Goal: Information Seeking & Learning: Learn about a topic

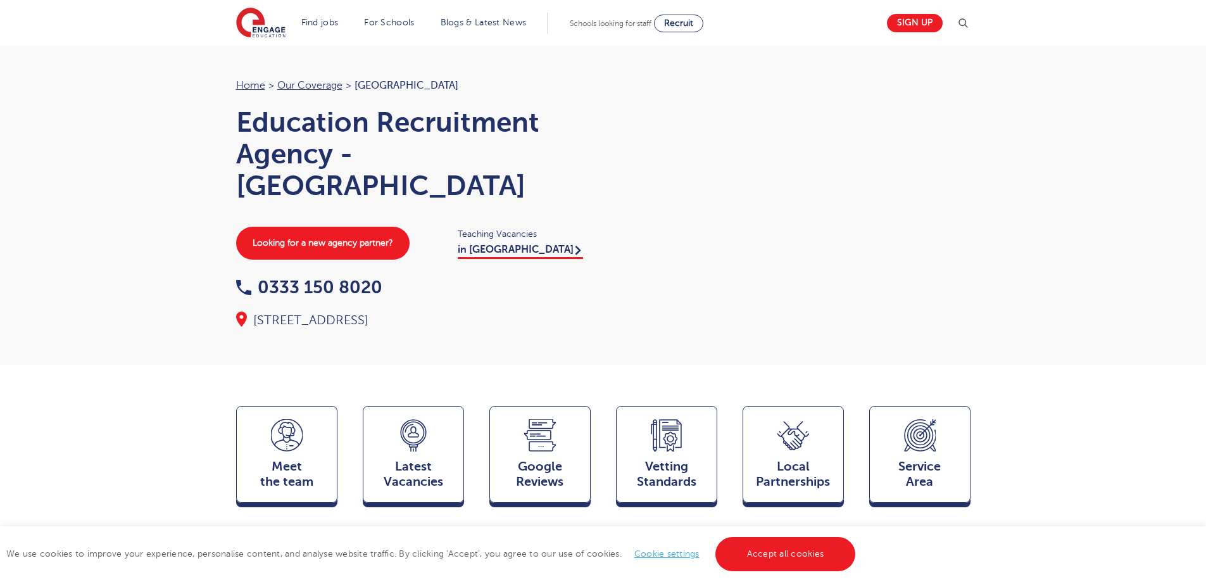
click at [344, 25] on li "Find jobs All vacancies We have one of the UK's largest database. and with hund…" at bounding box center [319, 24] width 47 height 22
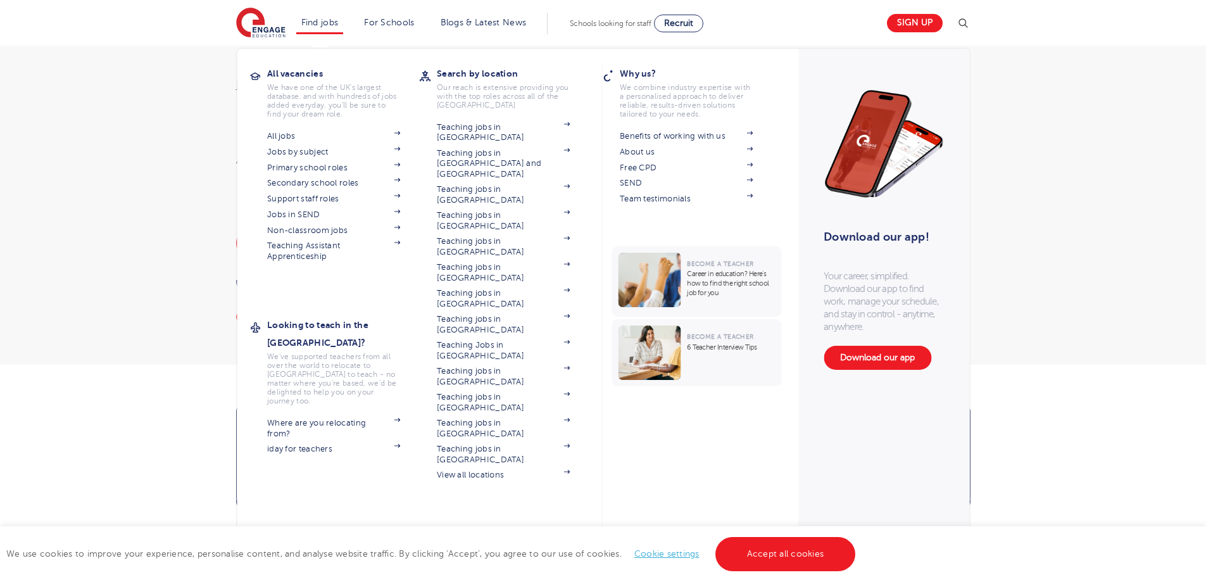
drag, startPoint x: 331, startPoint y: 35, endPoint x: 331, endPoint y: 28, distance: 7.6
click at [331, 34] on section "Find jobs All vacancies We have one of the UK's largest database. and with hund…" at bounding box center [557, 23] width 643 height 46
click at [330, 27] on li "Find jobs All vacancies We have one of the UK's largest database. and with hund…" at bounding box center [319, 24] width 47 height 22
click at [329, 213] on link "Jobs in SEND" at bounding box center [333, 215] width 133 height 10
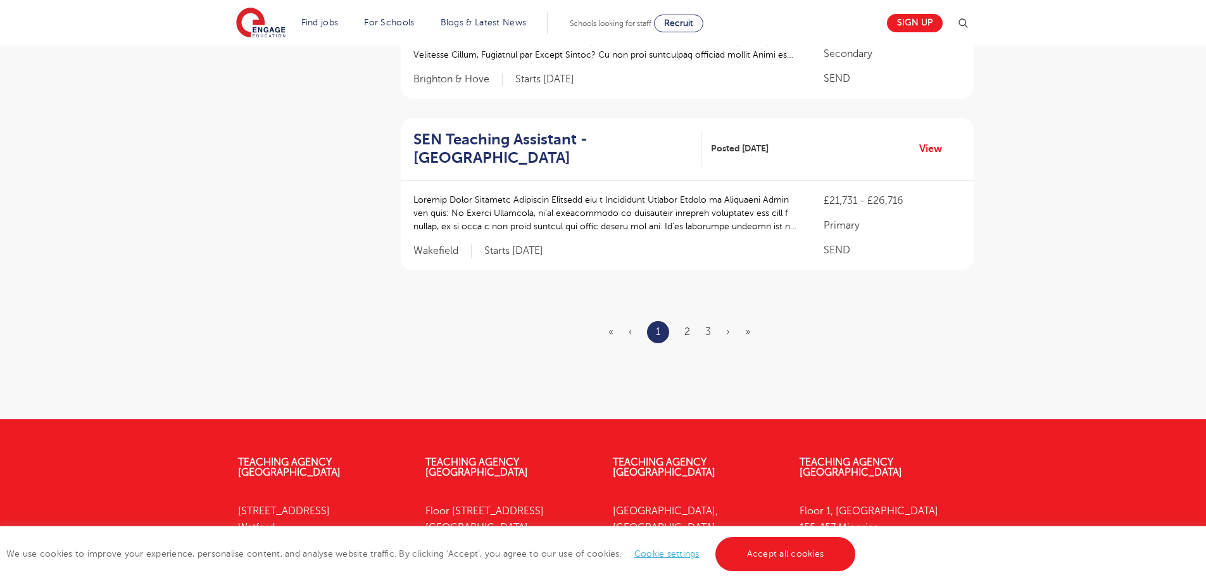
scroll to position [1747, 0]
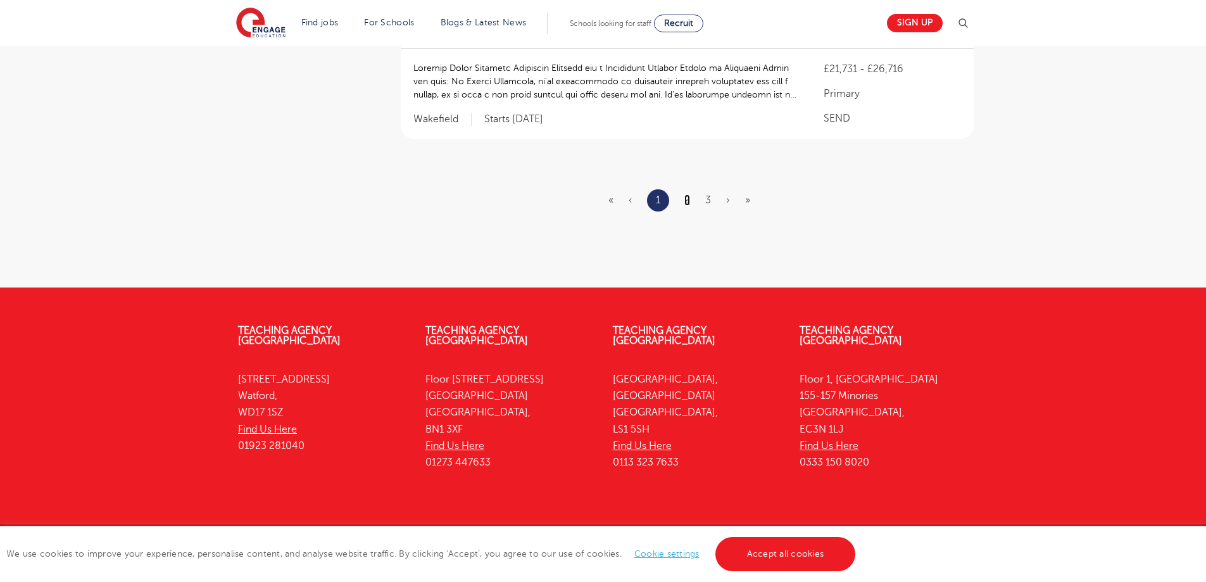
click at [687, 194] on link "2" at bounding box center [687, 199] width 6 height 11
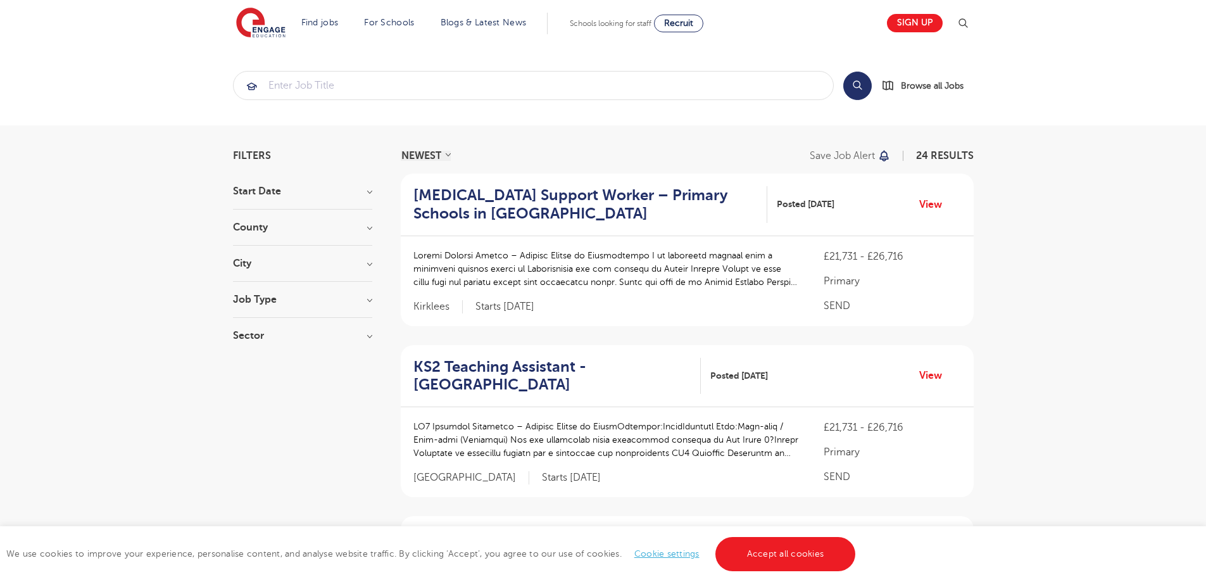
scroll to position [1729, 0]
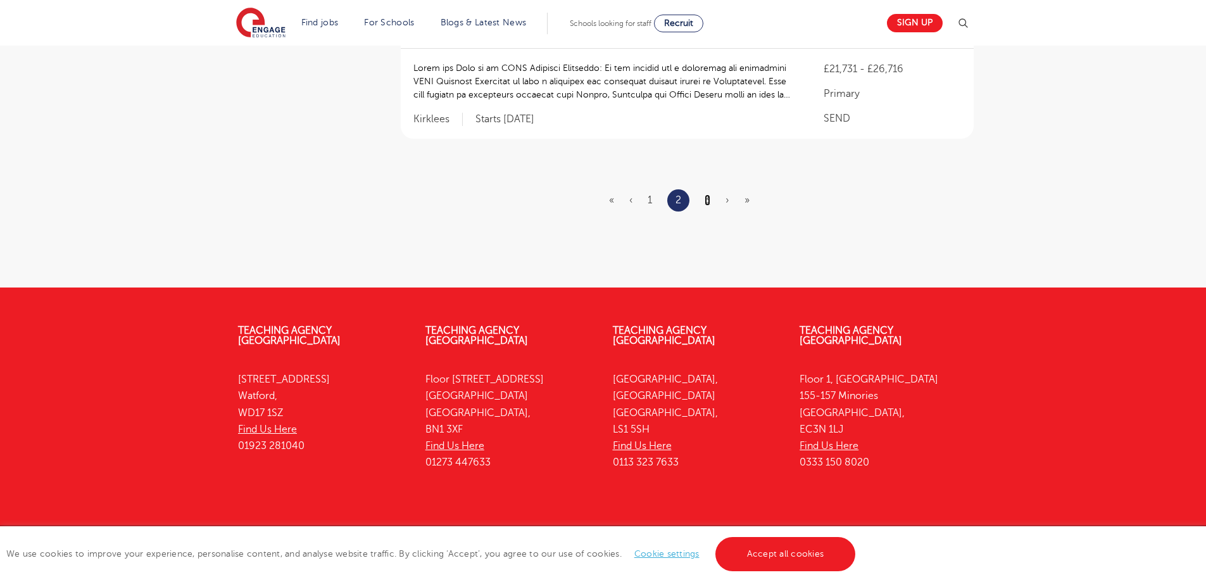
click at [707, 194] on link "3" at bounding box center [708, 199] width 6 height 11
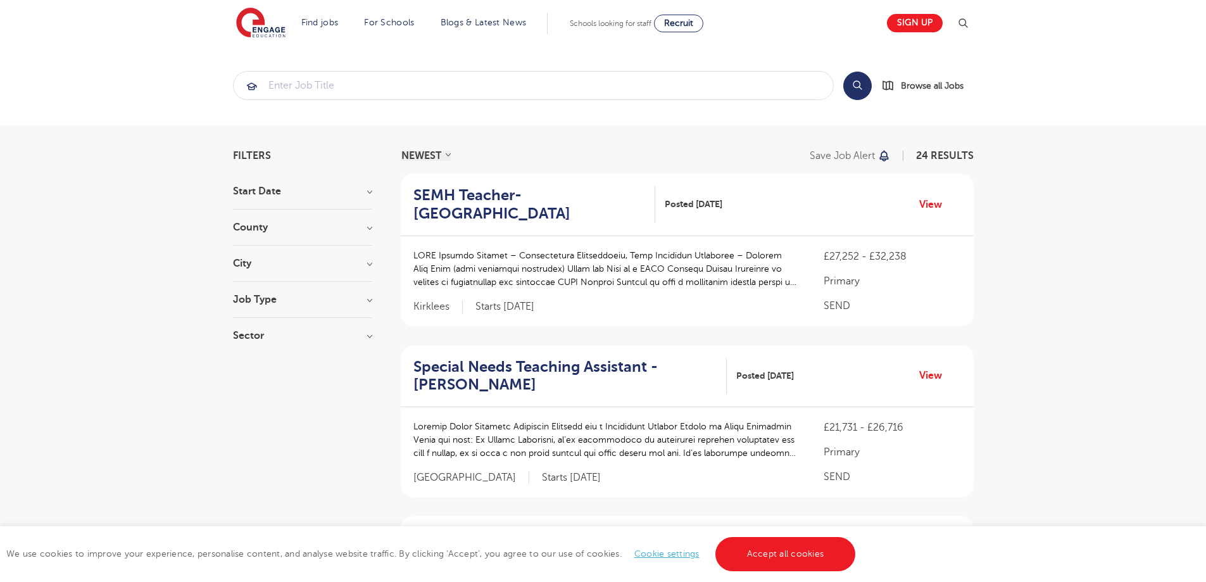
scroll to position [701, 0]
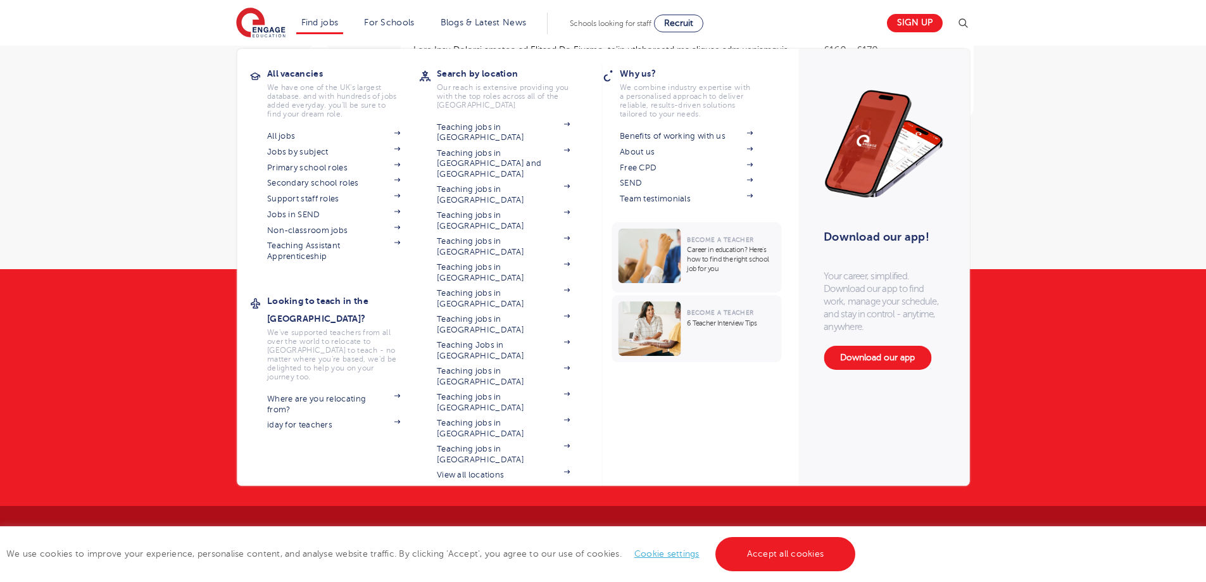
click at [329, 16] on li "Find jobs All vacancies We have one of the UK's largest database. and with hund…" at bounding box center [319, 24] width 47 height 22
click at [301, 215] on link "Jobs in SEND" at bounding box center [333, 215] width 133 height 10
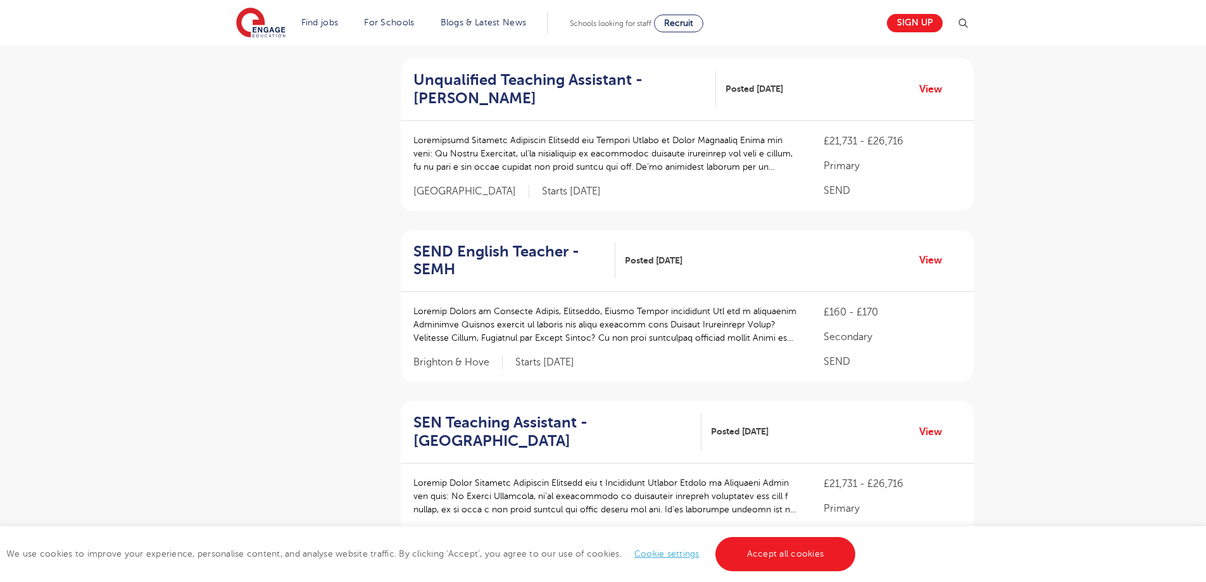
scroll to position [1747, 0]
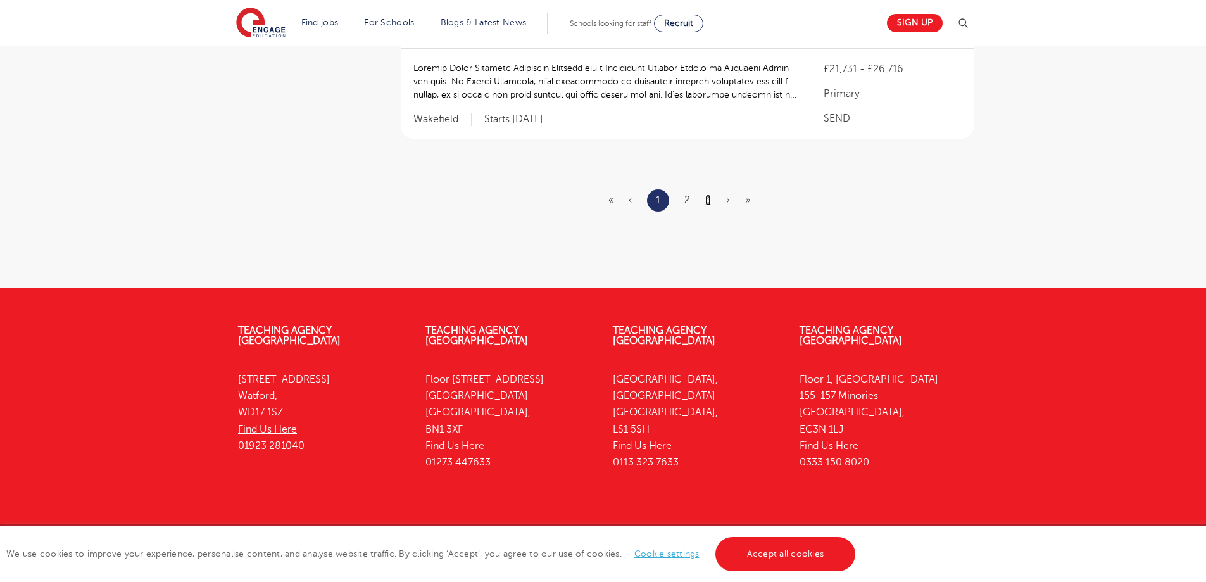
click at [707, 194] on link "3" at bounding box center [708, 199] width 6 height 11
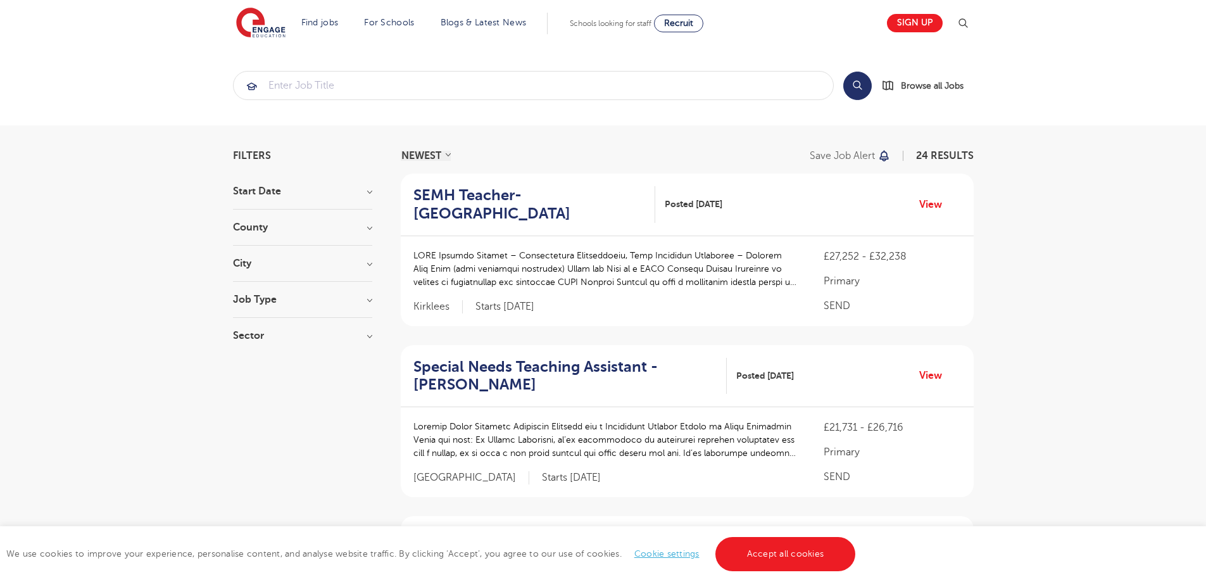
scroll to position [701, 0]
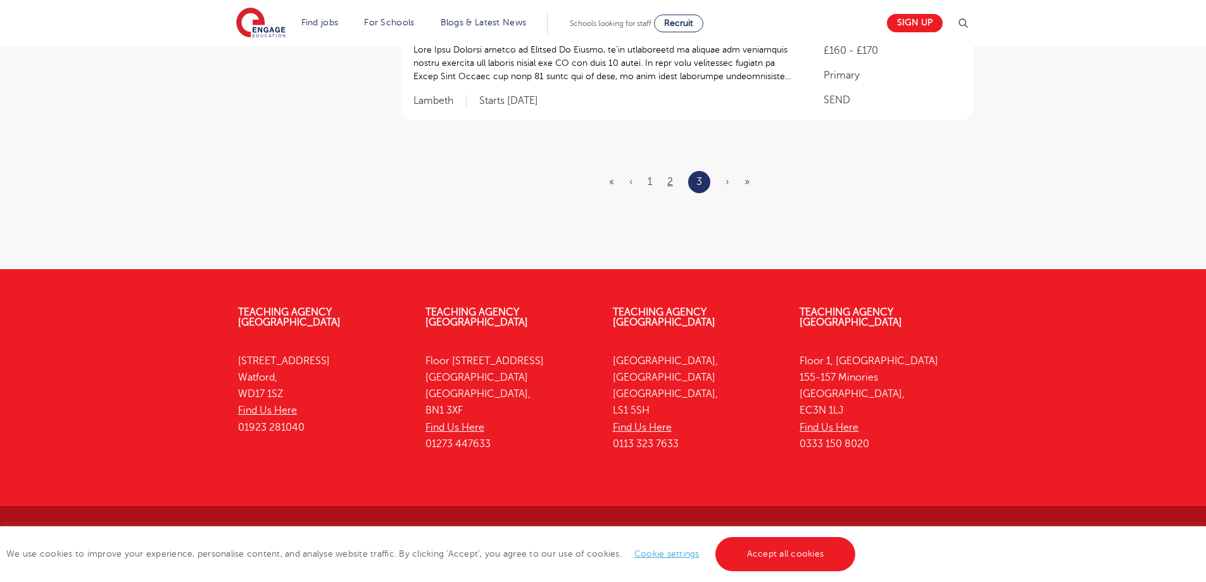
click at [673, 186] on ul "« ‹ 1 2 3 › »" at bounding box center [687, 182] width 156 height 22
click at [675, 180] on ul "« ‹ 1 2 3 › »" at bounding box center [687, 182] width 156 height 22
click at [673, 180] on link "2" at bounding box center [670, 181] width 6 height 11
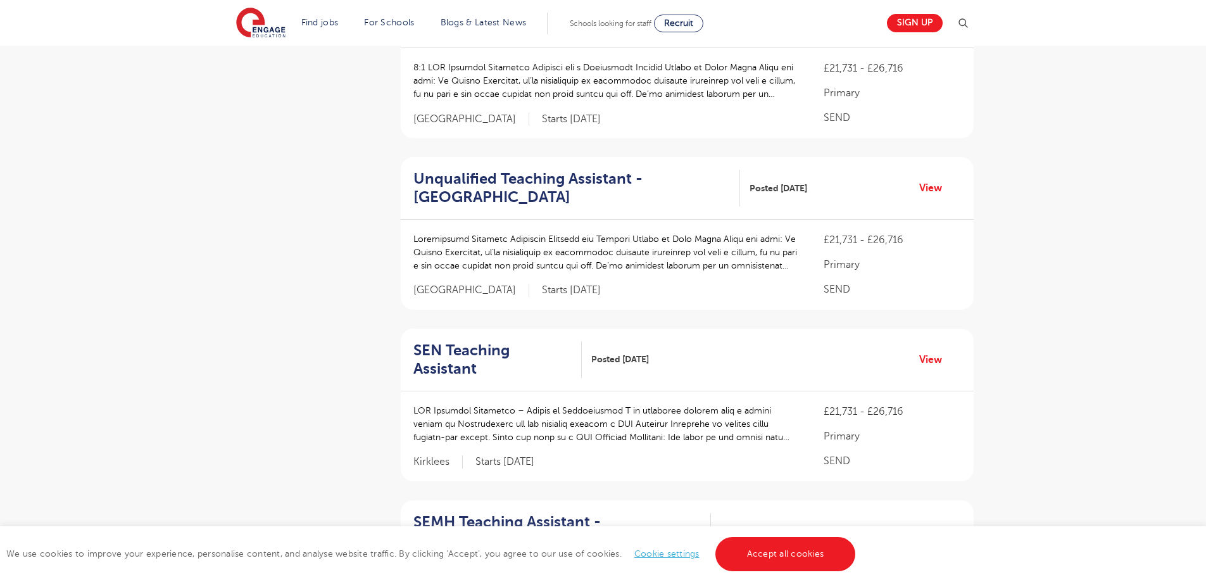
scroll to position [0, 0]
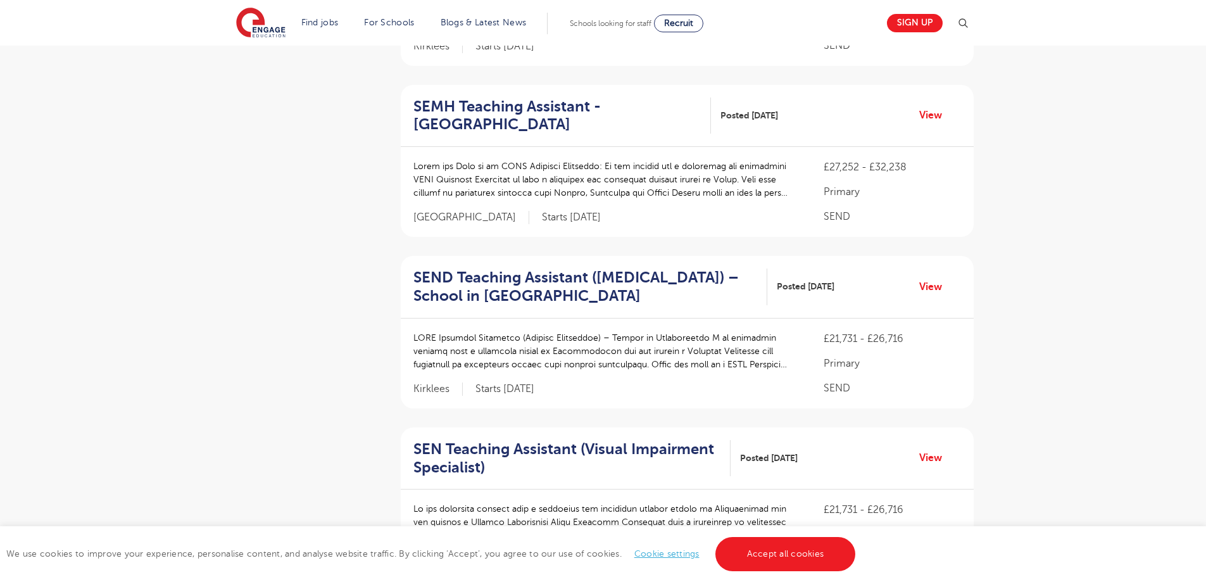
scroll to position [1729, 0]
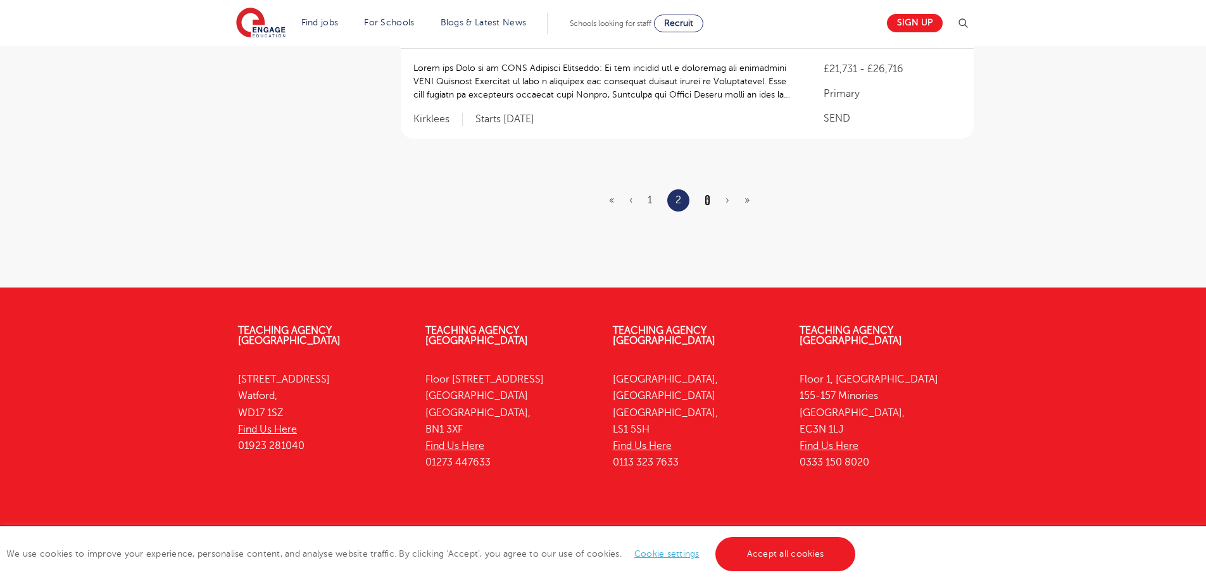
click at [708, 194] on link "3" at bounding box center [708, 199] width 6 height 11
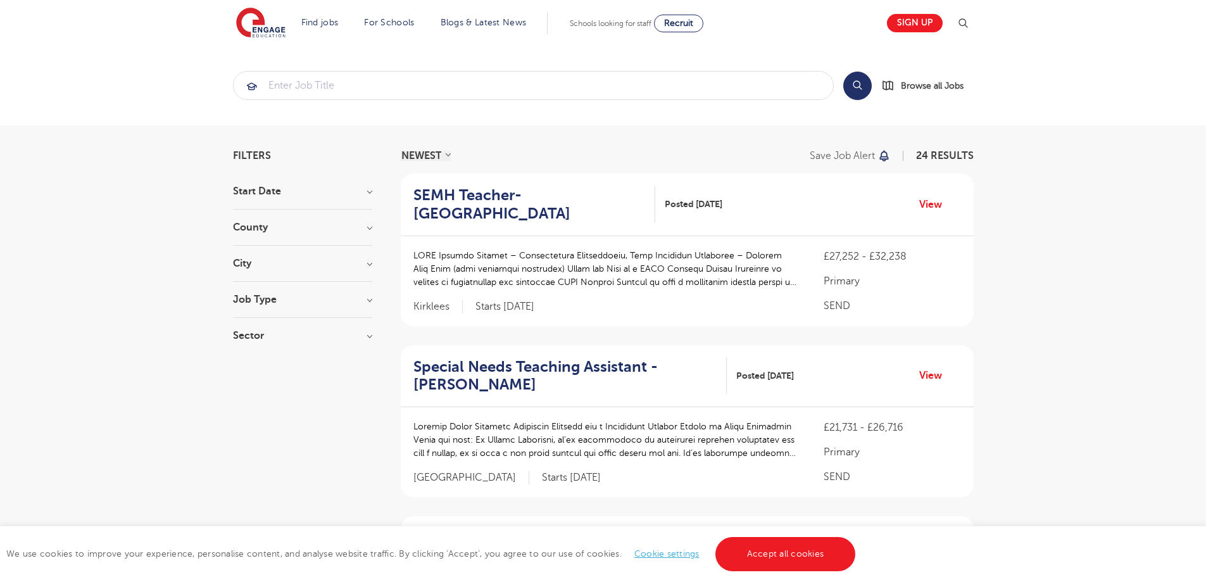
scroll to position [701, 0]
